Goal: Task Accomplishment & Management: Manage account settings

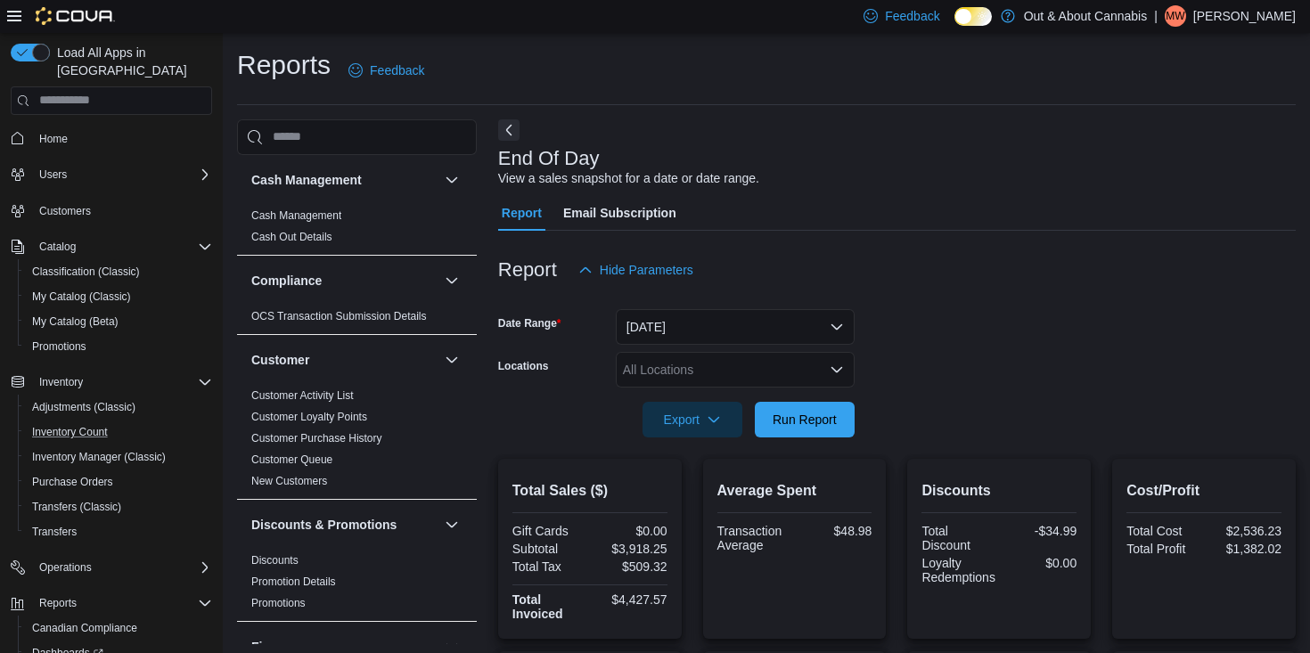
scroll to position [1228, 0]
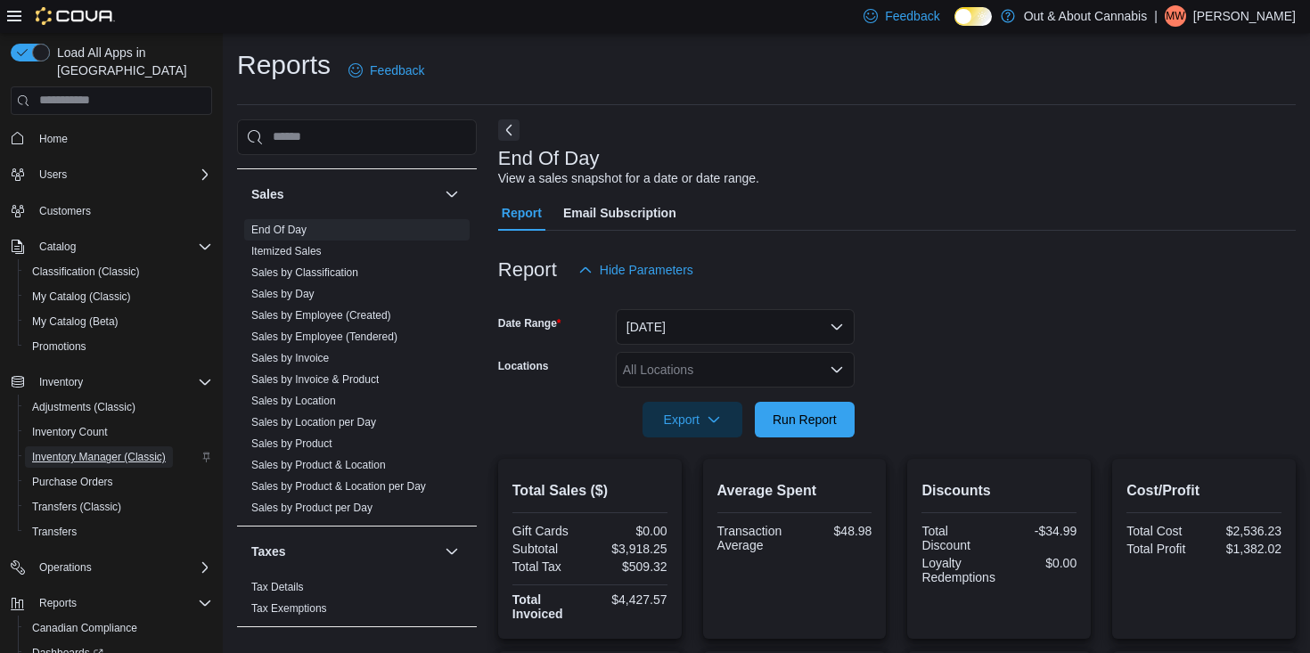
click at [71, 450] on span "Inventory Manager (Classic)" at bounding box center [99, 457] width 134 height 14
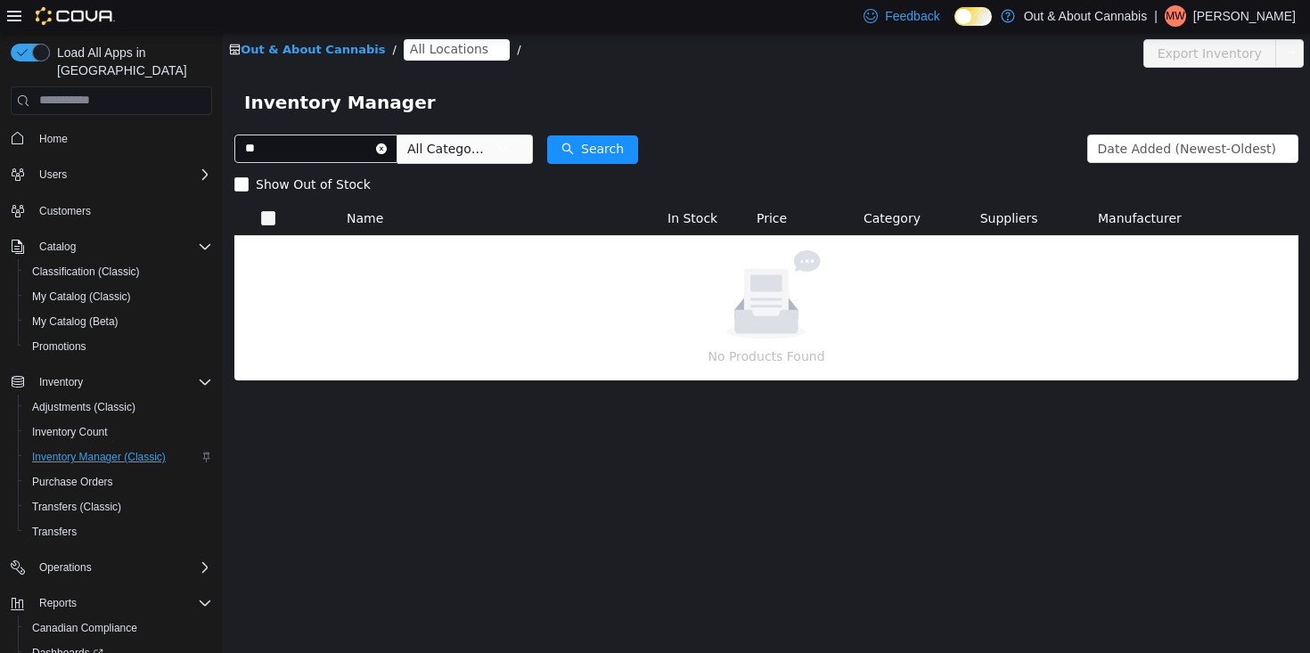
type input "*"
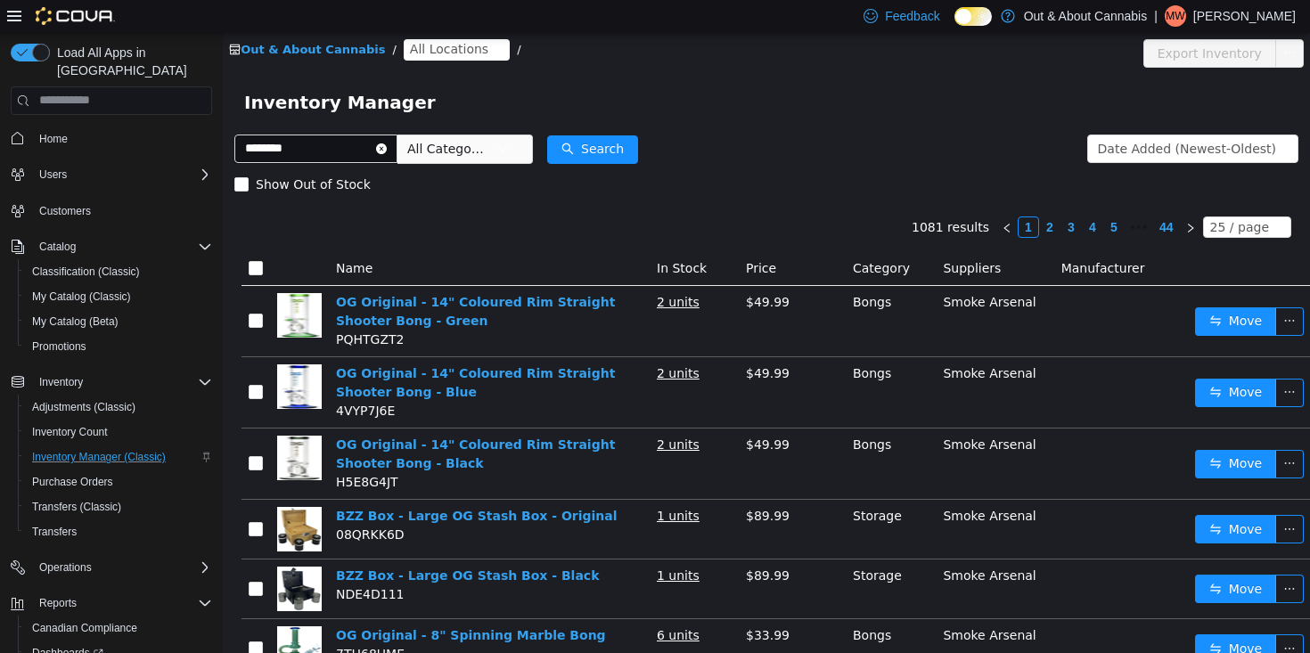
type input "********"
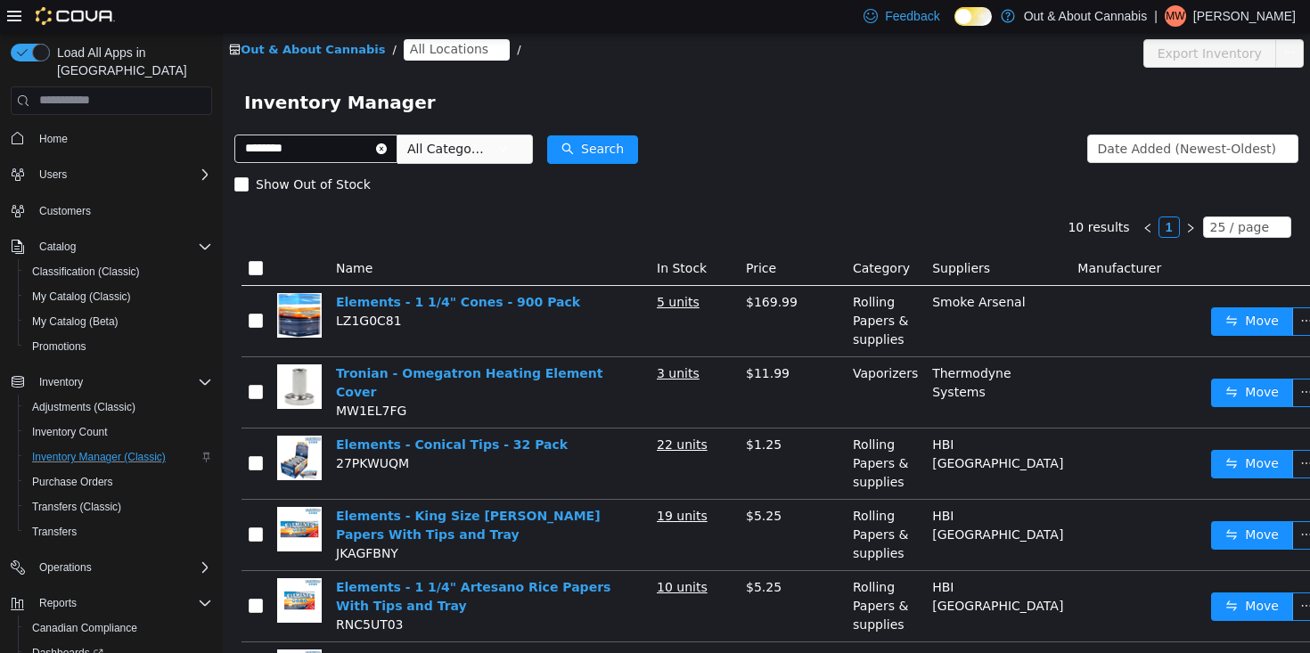
click at [444, 48] on span "All Locations" at bounding box center [449, 48] width 78 height 20
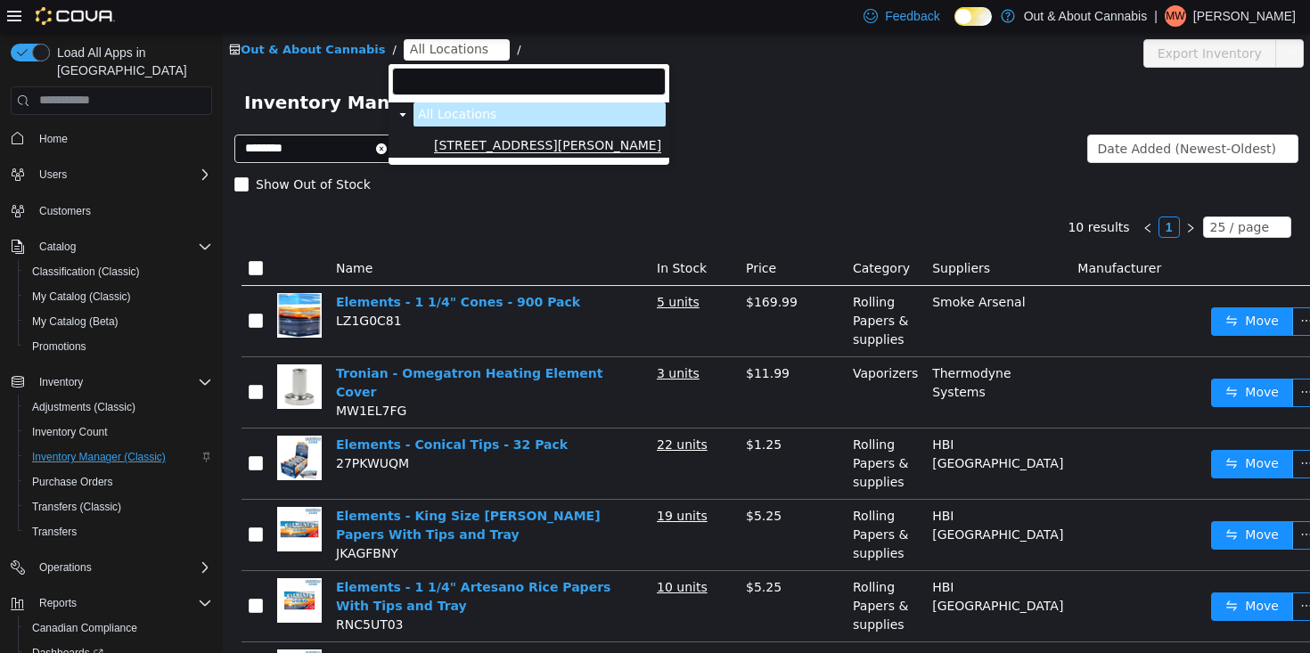
click at [482, 141] on span "[STREET_ADDRESS][PERSON_NAME]" at bounding box center [547, 144] width 227 height 15
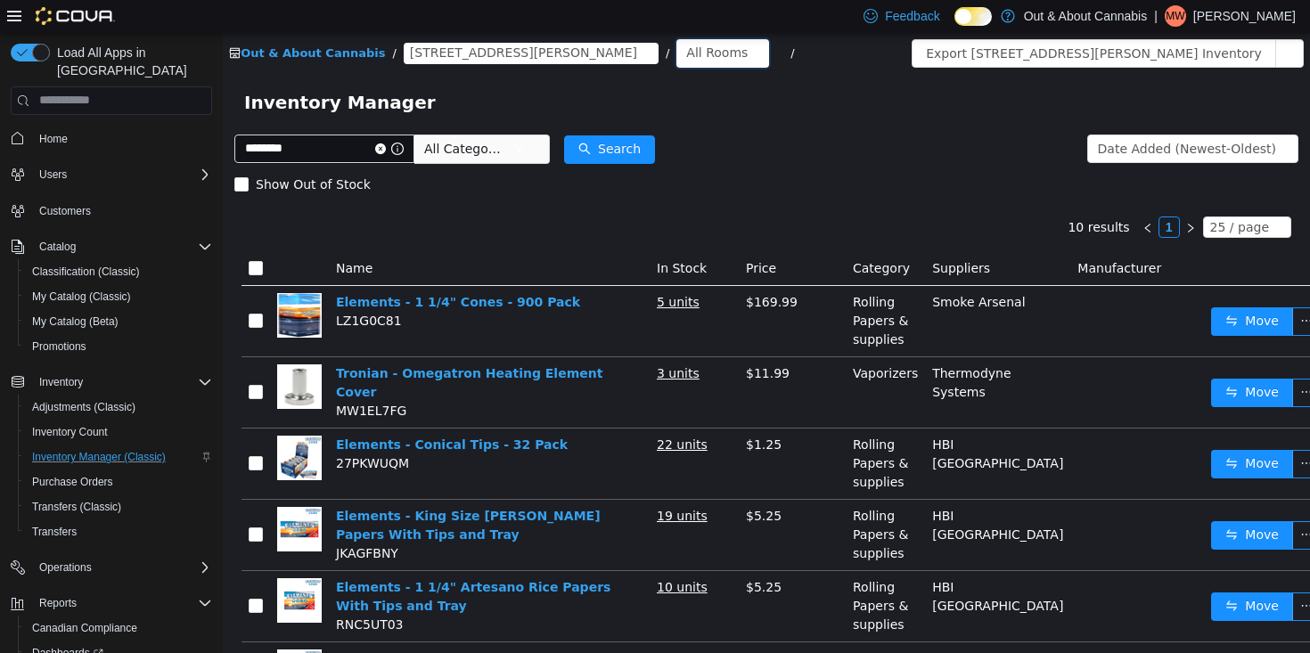
click at [705, 55] on div "All Rooms" at bounding box center [717, 51] width 62 height 27
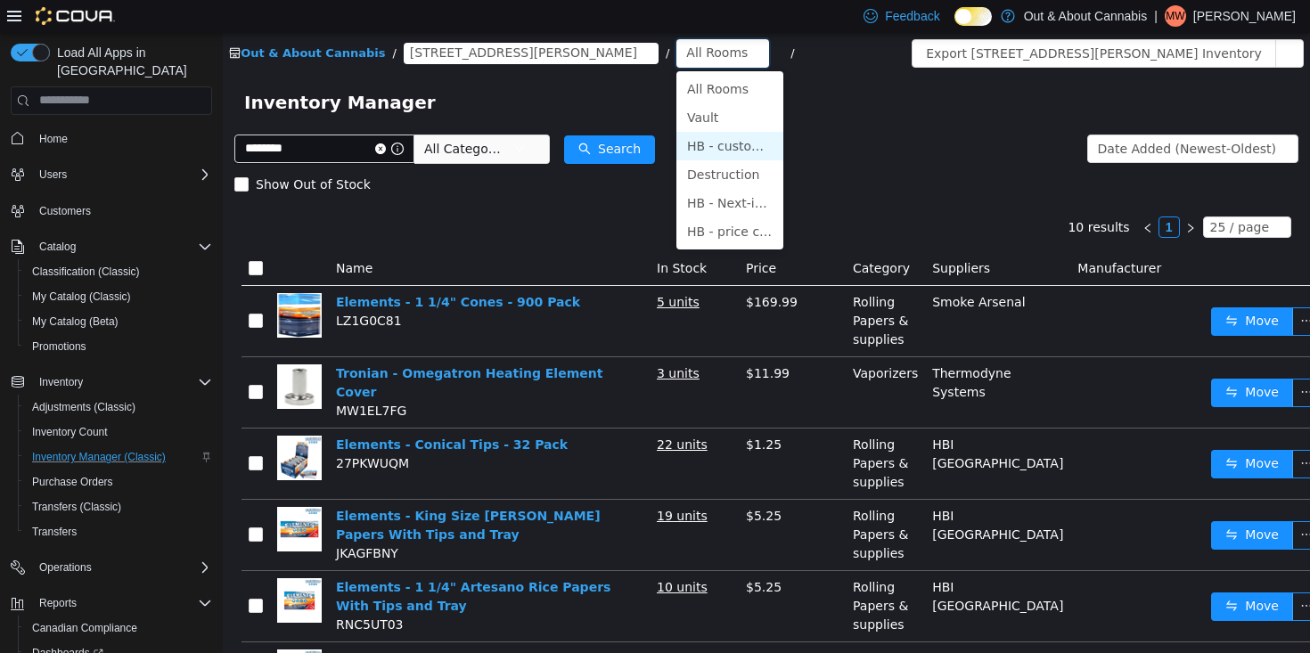
click at [741, 144] on li "HB - customer requests" at bounding box center [730, 145] width 107 height 29
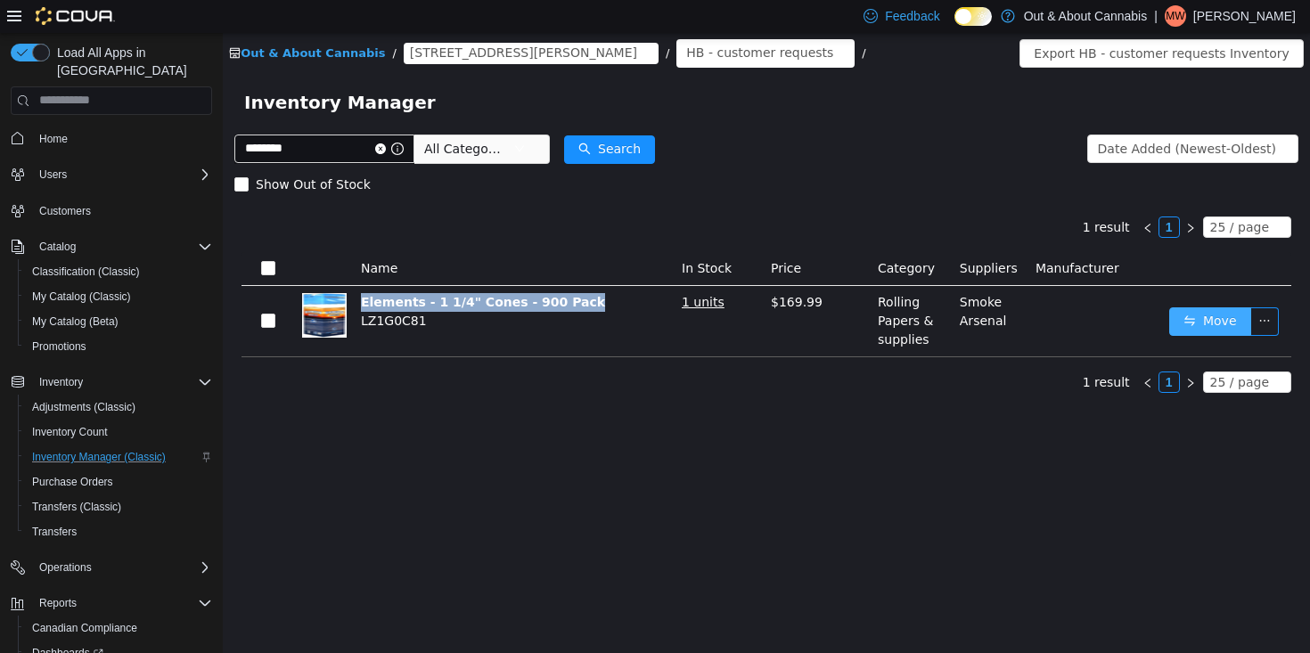
click at [1220, 318] on button "Move" at bounding box center [1211, 321] width 82 height 29
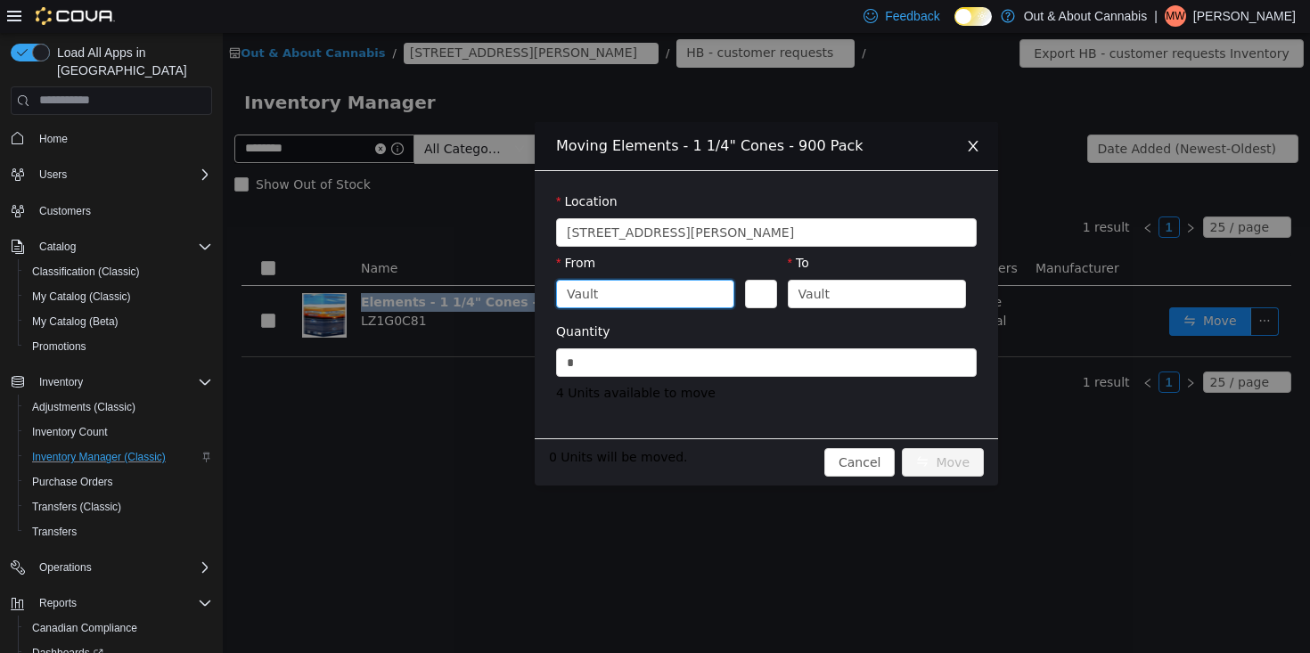
click at [686, 287] on div "Vault" at bounding box center [639, 293] width 145 height 27
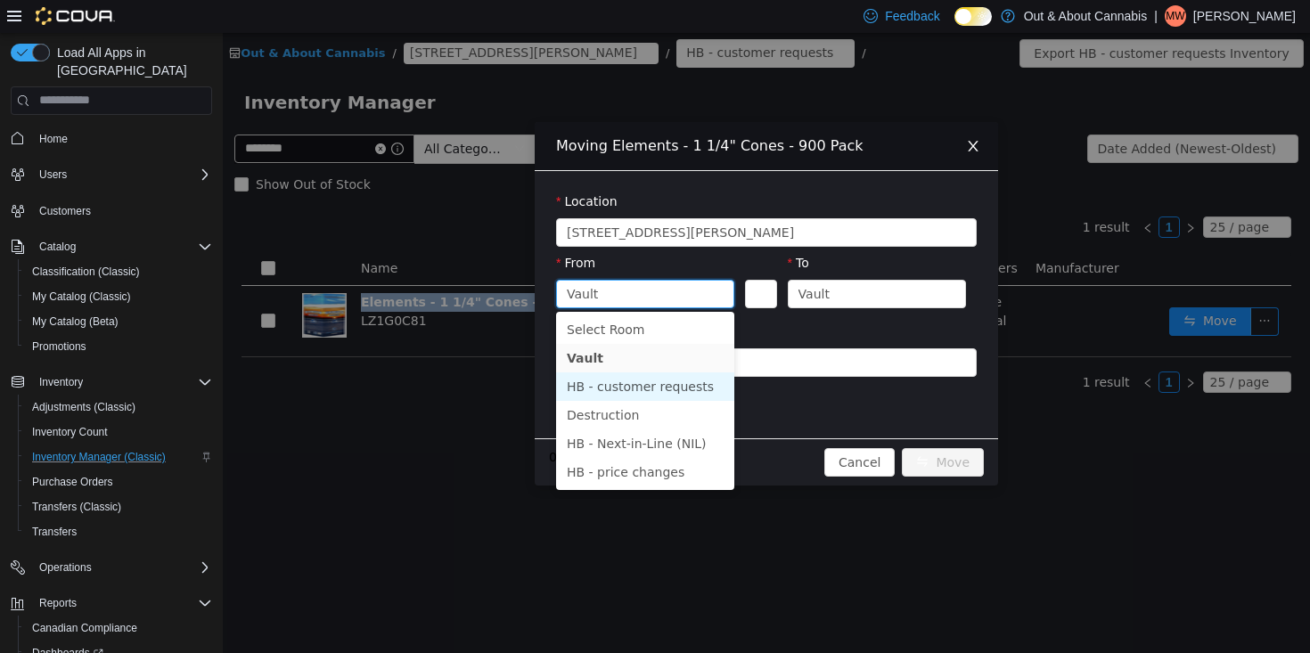
click at [694, 382] on li "HB - customer requests" at bounding box center [645, 386] width 178 height 29
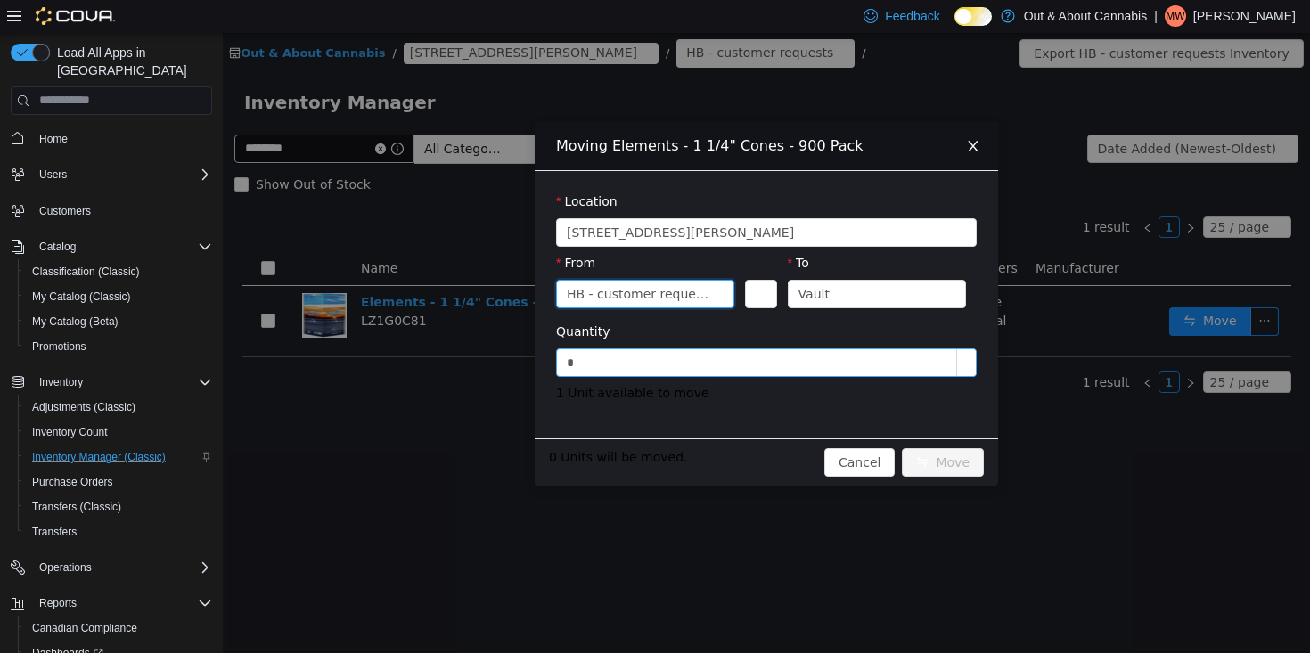
click at [796, 356] on input "*" at bounding box center [766, 362] width 419 height 27
drag, startPoint x: 796, startPoint y: 356, endPoint x: 604, endPoint y: 350, distance: 191.7
click at [604, 350] on input "*" at bounding box center [766, 362] width 419 height 27
type input "*"
click at [933, 458] on button "Move" at bounding box center [943, 462] width 82 height 29
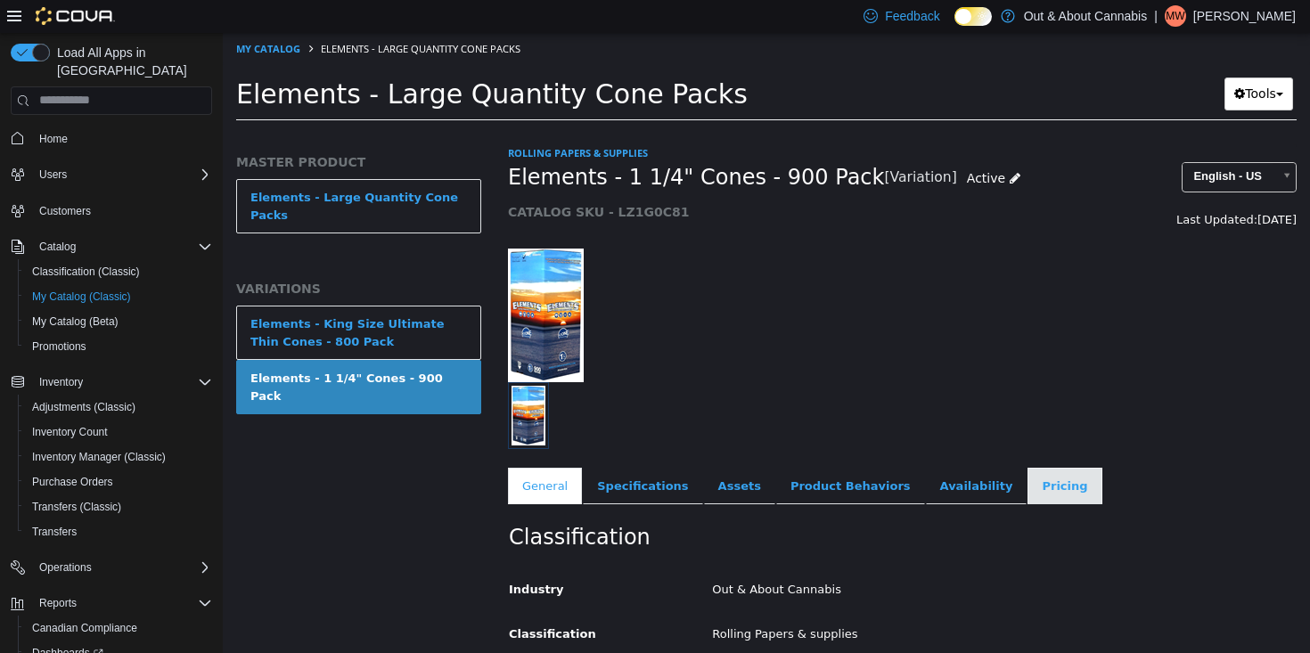
click at [1028, 495] on link "Pricing" at bounding box center [1065, 485] width 74 height 37
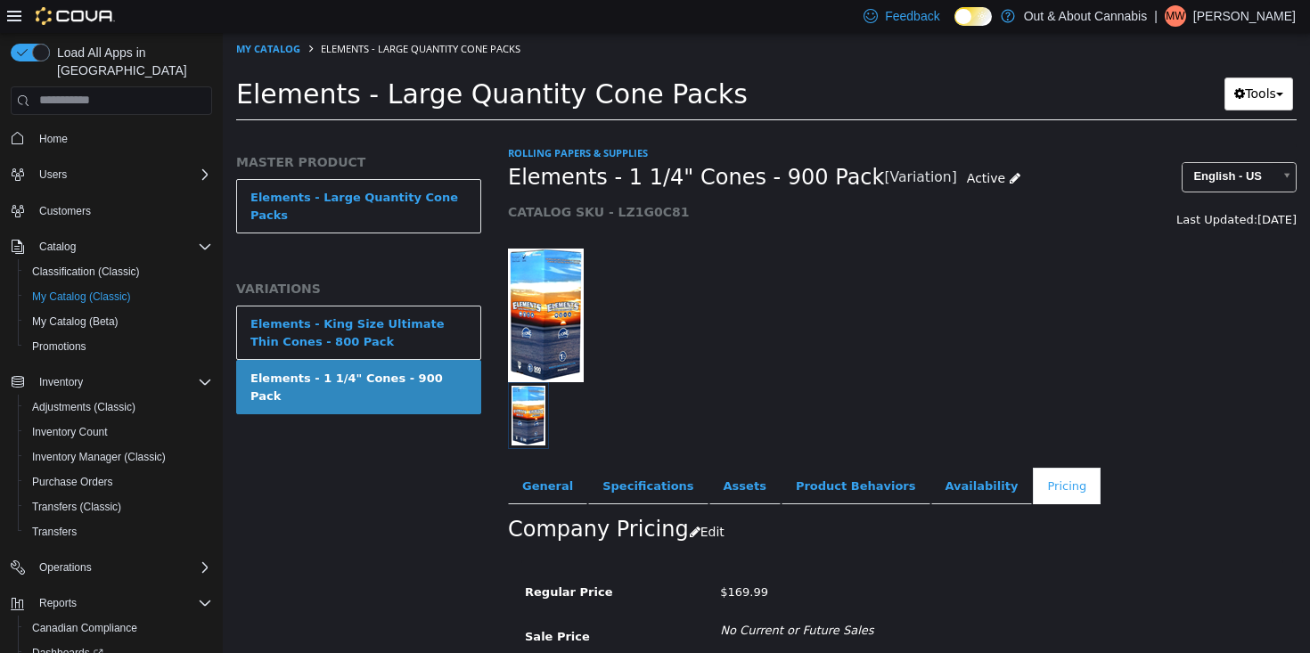
scroll to position [128, 0]
